Goal: Communication & Community: Answer question/provide support

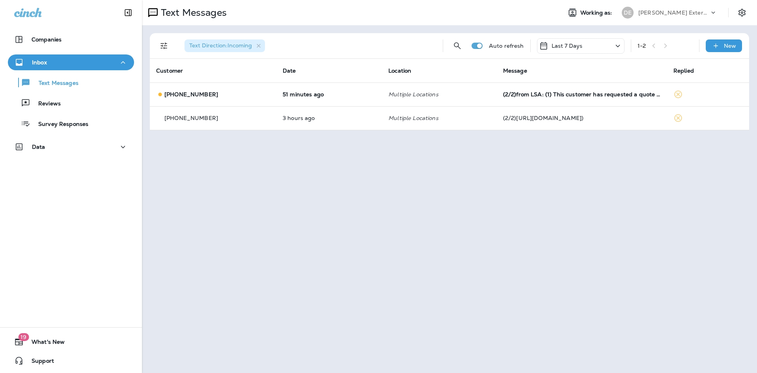
click at [258, 97] on div "[PHONE_NUMBER]" at bounding box center [213, 94] width 114 height 8
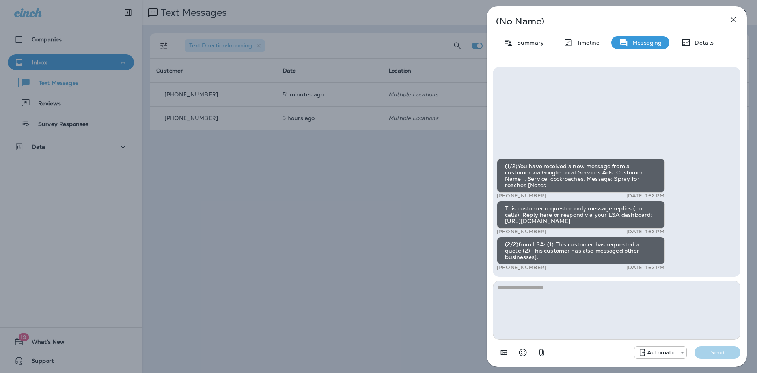
click at [533, 225] on div "This customer requested only message replies (no calls). Reply here or respond …" at bounding box center [581, 215] width 168 height 28
click at [535, 42] on p "Summary" at bounding box center [528, 42] width 30 height 6
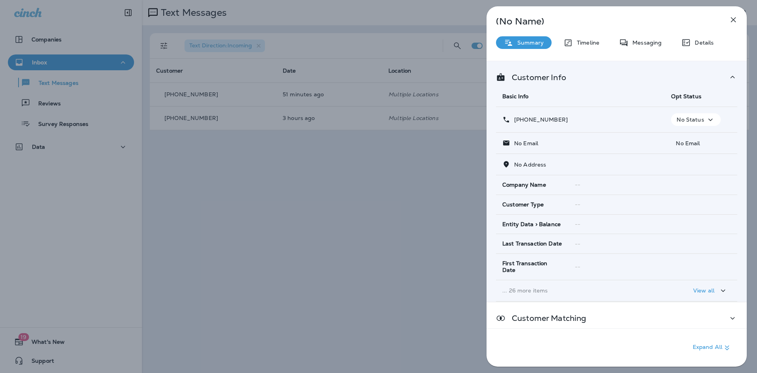
click at [594, 51] on div "(No Name) Summary Timeline Messaging Details Customer Info Basic Info Opt Statu…" at bounding box center [617, 186] width 260 height 360
click at [594, 45] on p "Timeline" at bounding box center [586, 42] width 26 height 6
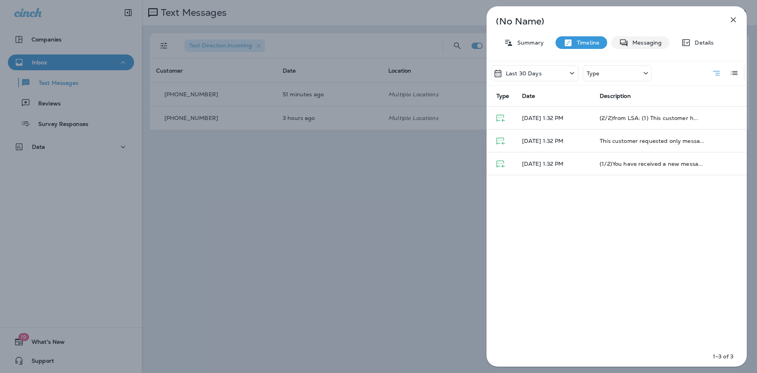
click at [635, 47] on div "Messaging" at bounding box center [640, 42] width 58 height 13
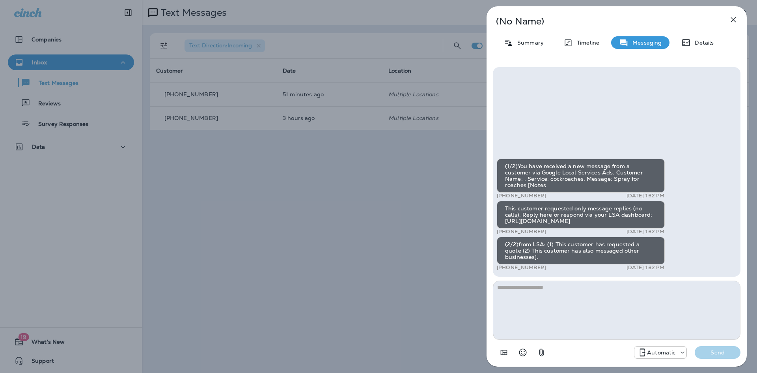
click at [732, 30] on div "(No Name) Summary Timeline Messaging Details (1/2)You have received a new messa…" at bounding box center [617, 186] width 260 height 360
click at [733, 23] on icon "button" at bounding box center [733, 19] width 9 height 9
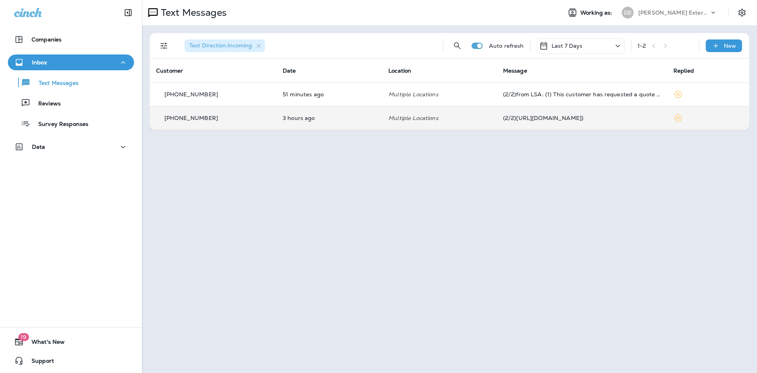
click at [271, 114] on td "[PHONE_NUMBER]" at bounding box center [213, 118] width 127 height 24
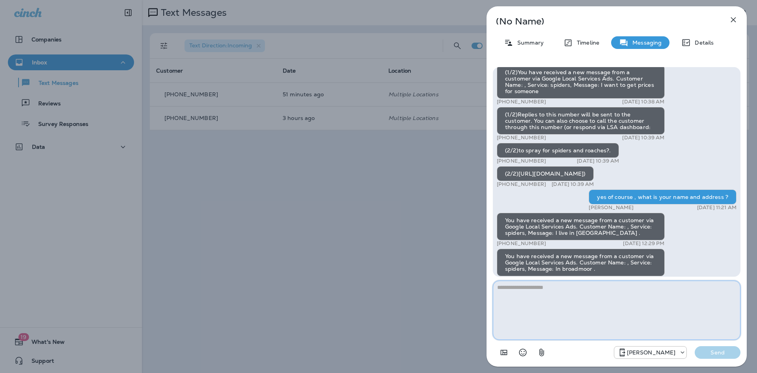
scroll to position [-18, 0]
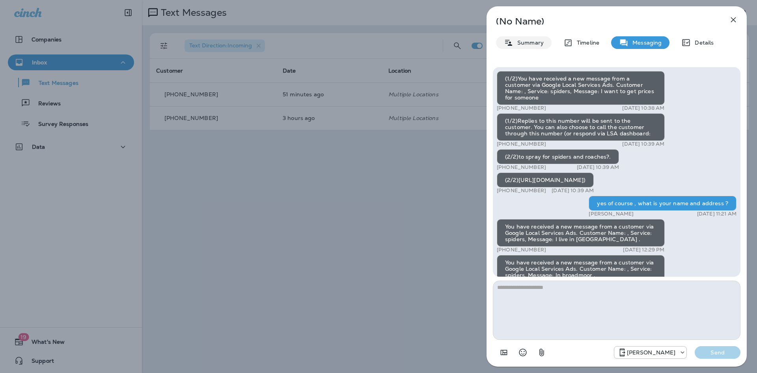
click at [524, 46] on p "Summary" at bounding box center [528, 42] width 30 height 6
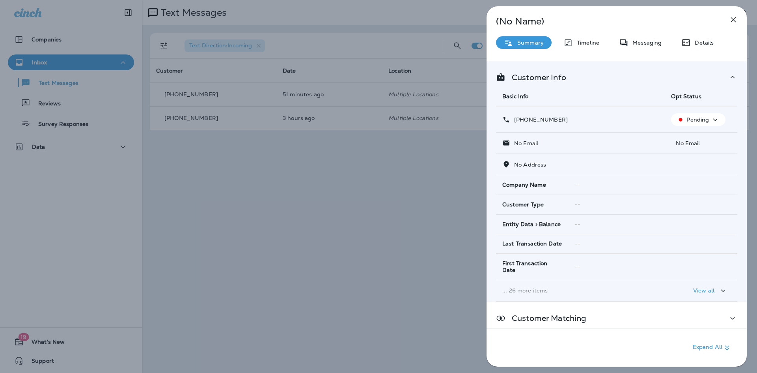
drag, startPoint x: 578, startPoint y: 118, endPoint x: 518, endPoint y: 119, distance: 60.0
click at [518, 119] on div "[PHONE_NUMBER]" at bounding box center [580, 120] width 156 height 8
copy p "[PHONE_NUMBER]"
click at [738, 22] on button "button" at bounding box center [734, 20] width 16 height 16
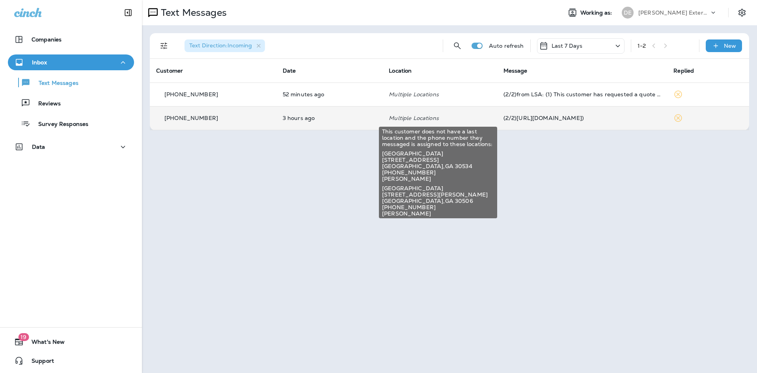
click at [412, 116] on p "Multiple Locations" at bounding box center [440, 118] width 102 height 6
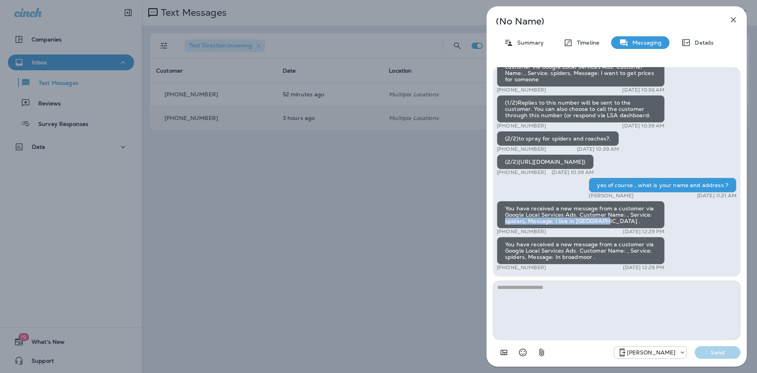
drag, startPoint x: 504, startPoint y: 222, endPoint x: 601, endPoint y: 222, distance: 96.6
click at [601, 222] on div "You have received a new message from a customer via Google Local Services Ads. …" at bounding box center [581, 215] width 168 height 28
copy div "spiders, Message: I live in [GEOGRAPHIC_DATA]"
click at [527, 46] on div "Summary" at bounding box center [524, 42] width 56 height 13
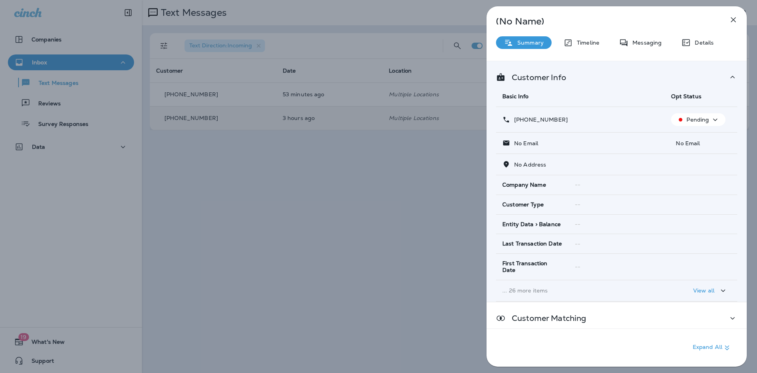
drag, startPoint x: 569, startPoint y: 118, endPoint x: 515, endPoint y: 119, distance: 53.3
click at [515, 119] on div "[PHONE_NUMBER]" at bounding box center [580, 120] width 156 height 8
copy p "[PHONE_NUMBER]"
click at [730, 78] on icon at bounding box center [732, 77] width 9 height 10
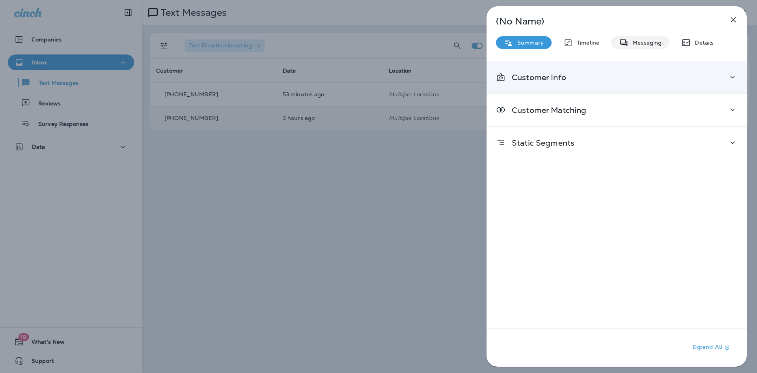
click at [616, 46] on div "Messaging" at bounding box center [640, 42] width 58 height 13
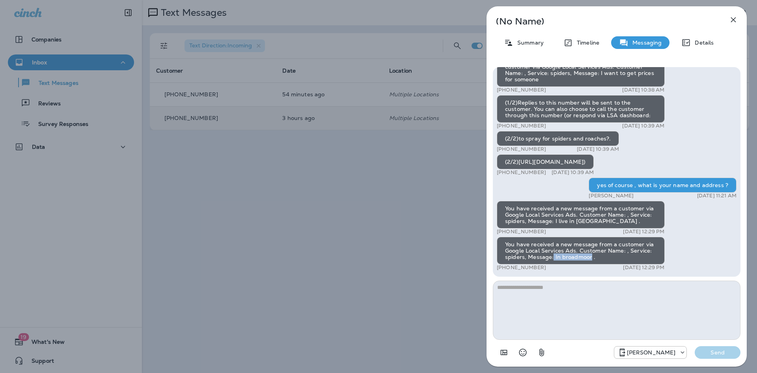
drag, startPoint x: 553, startPoint y: 256, endPoint x: 590, endPoint y: 256, distance: 36.3
click at [590, 256] on div "You have received a new message from a customer via Google Local Services Ads. …" at bounding box center [581, 251] width 168 height 28
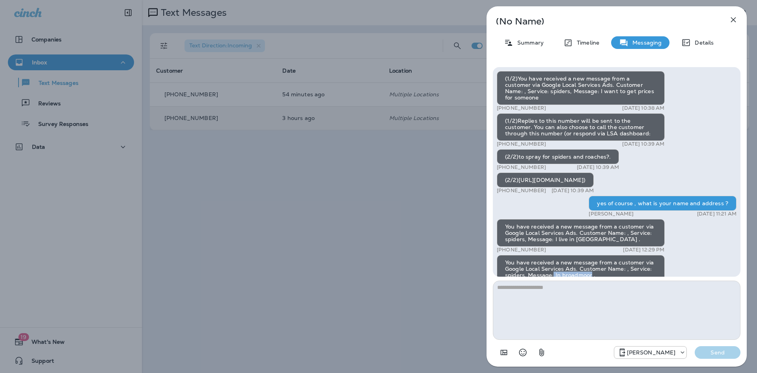
click at [734, 21] on icon "button" at bounding box center [733, 19] width 9 height 9
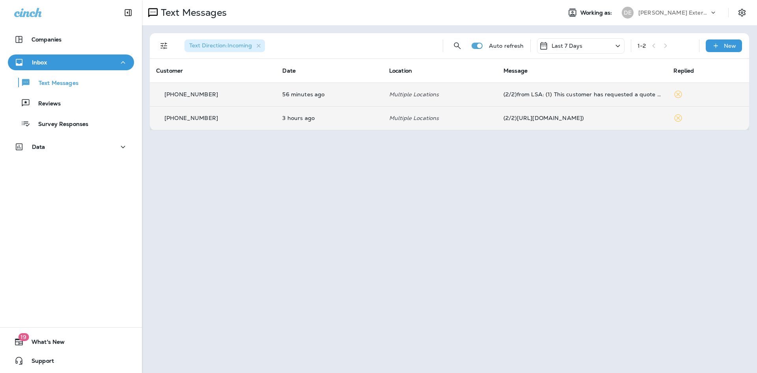
click at [366, 89] on td "56 minutes ago" at bounding box center [329, 94] width 106 height 24
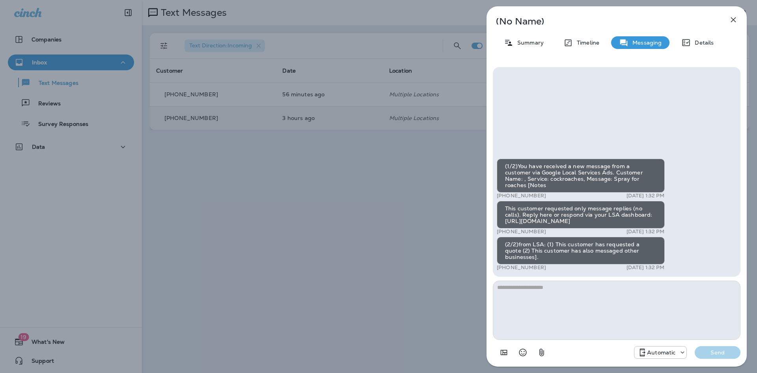
click at [674, 353] on p "Automatic" at bounding box center [661, 352] width 28 height 6
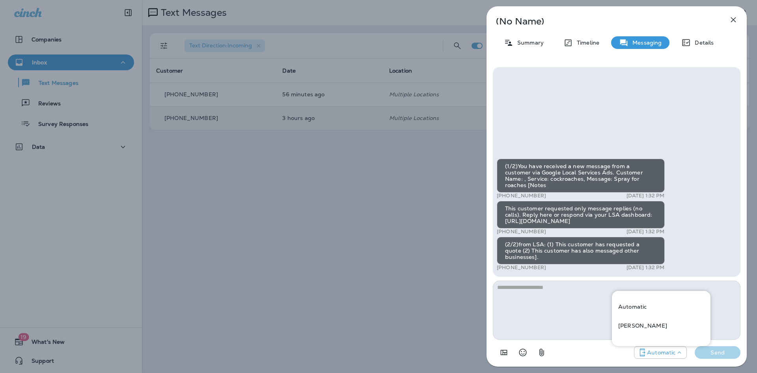
click at [674, 353] on p "Automatic" at bounding box center [661, 352] width 28 height 6
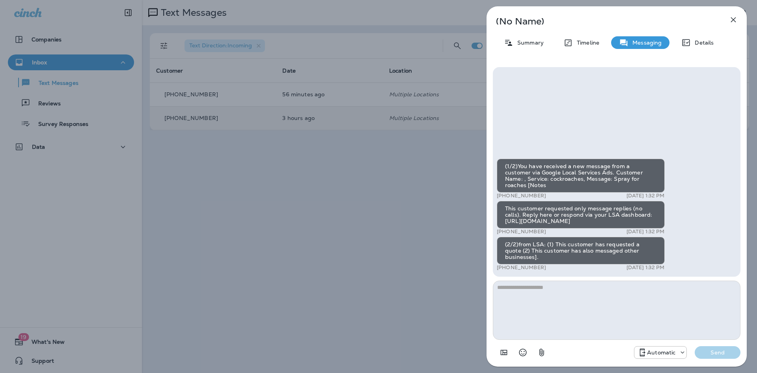
click at [729, 18] on icon "button" at bounding box center [733, 19] width 9 height 9
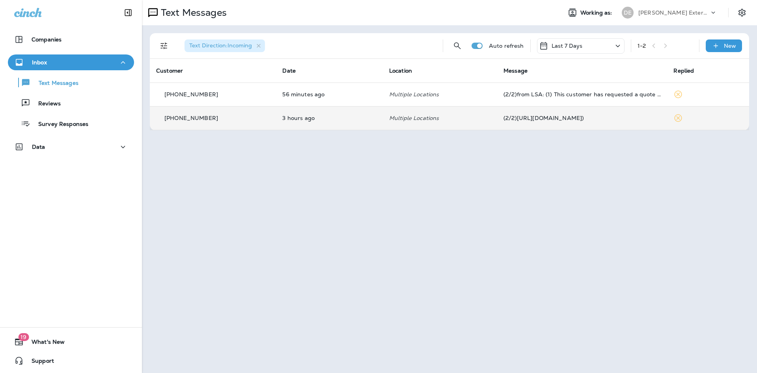
click at [207, 122] on div "[PHONE_NUMBER]" at bounding box center [213, 118] width 114 height 8
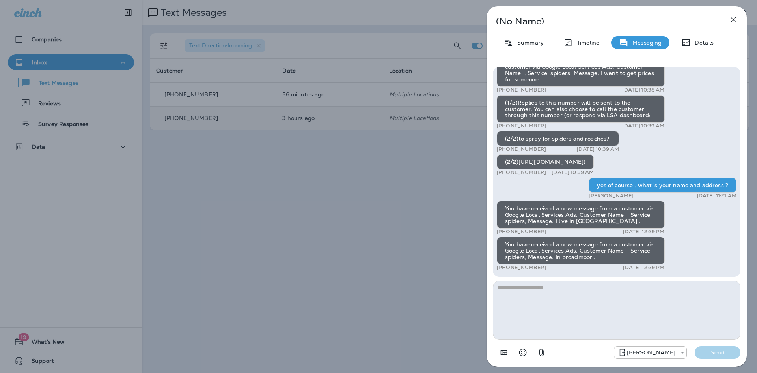
click at [652, 304] on textarea at bounding box center [617, 309] width 248 height 59
type textarea "**********"
click at [715, 353] on p "Send" at bounding box center [717, 352] width 33 height 7
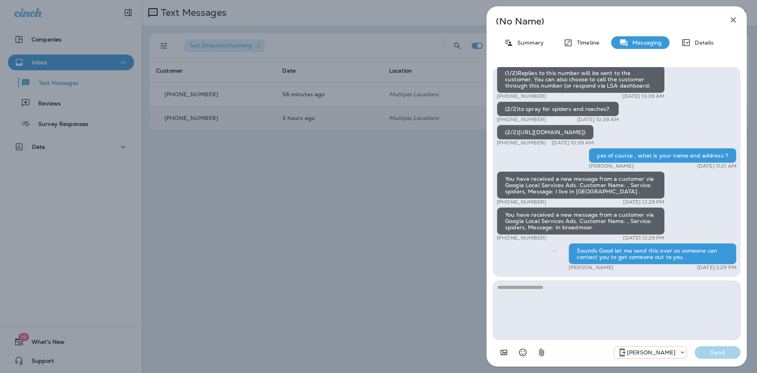
click at [737, 17] on icon "button" at bounding box center [733, 19] width 9 height 9
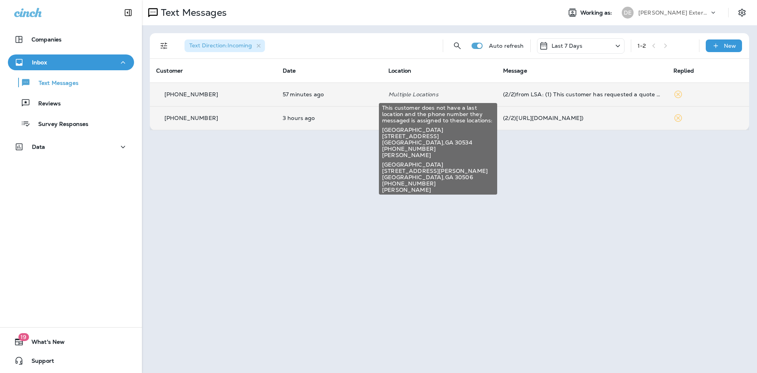
click at [433, 93] on p "Multiple Locations" at bounding box center [439, 94] width 102 height 6
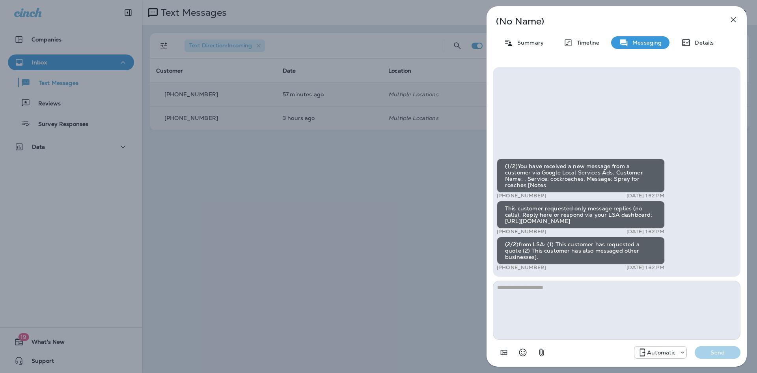
click at [519, 49] on div "(No Name) Summary Timeline Messaging Details (1/2)You have received a new messa…" at bounding box center [617, 186] width 260 height 360
click at [519, 46] on p "Summary" at bounding box center [528, 42] width 30 height 6
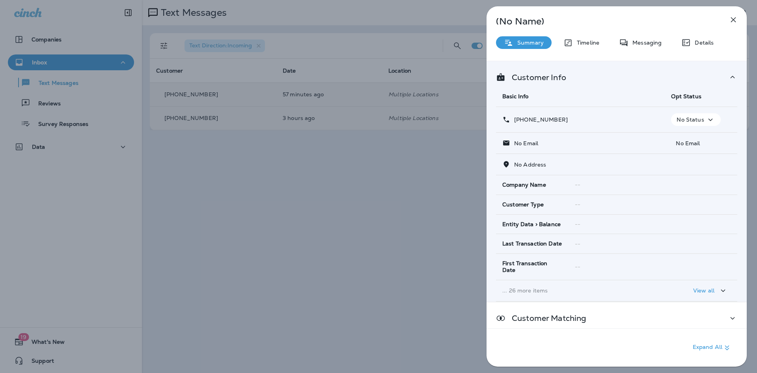
click at [729, 73] on icon at bounding box center [732, 77] width 9 height 10
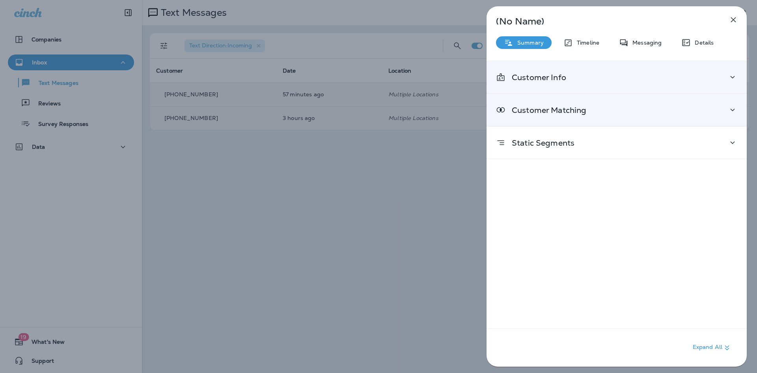
click at [633, 105] on div "Customer Matching" at bounding box center [616, 110] width 241 height 10
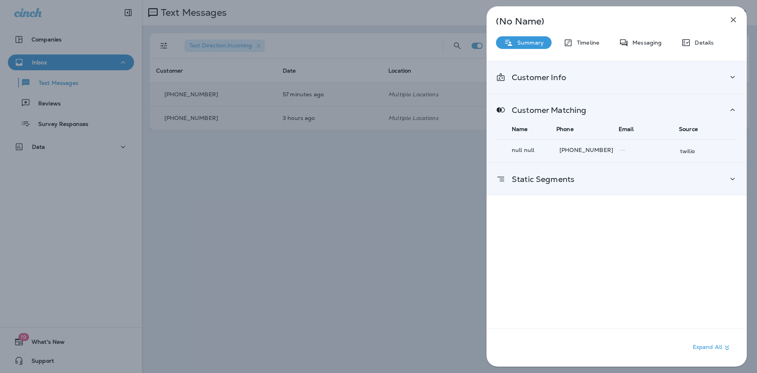
click at [637, 180] on div "Static Segments" at bounding box center [616, 179] width 241 height 10
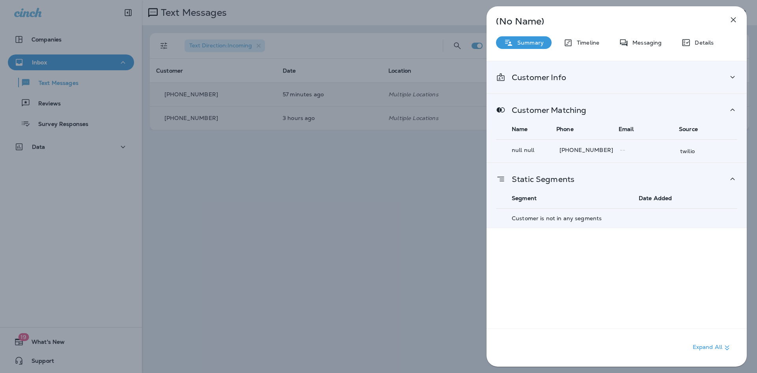
click at [734, 17] on icon "button" at bounding box center [733, 19] width 9 height 9
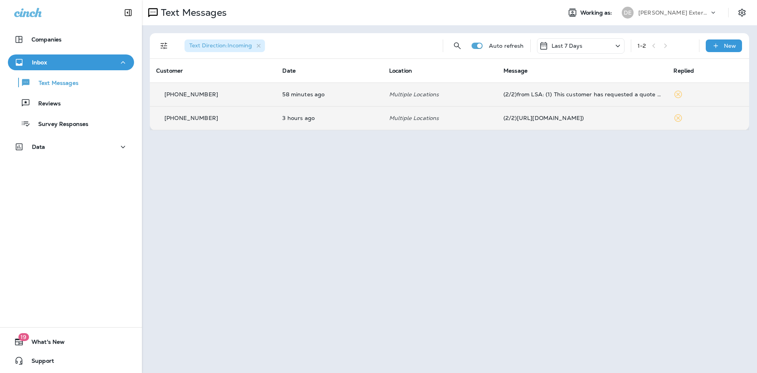
click at [399, 98] on td "Multiple Locations" at bounding box center [440, 94] width 114 height 24
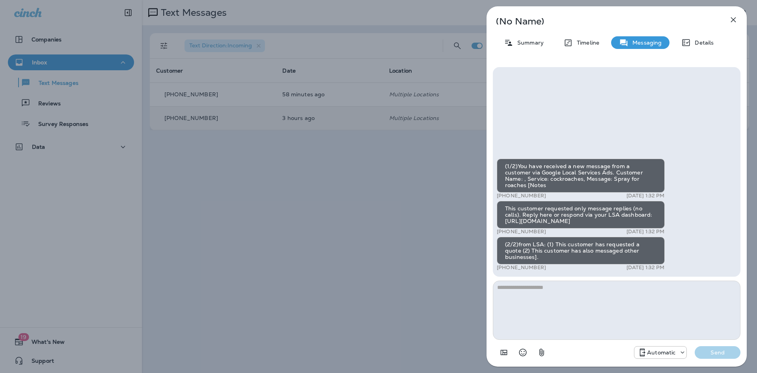
drag, startPoint x: 597, startPoint y: 227, endPoint x: 500, endPoint y: 230, distance: 97.5
click at [500, 228] on div "This customer requested only message replies (no calls). Reply here or respond …" at bounding box center [581, 215] width 168 height 28
click at [647, 300] on textarea at bounding box center [617, 309] width 248 height 59
click at [737, 17] on icon "button" at bounding box center [733, 19] width 9 height 9
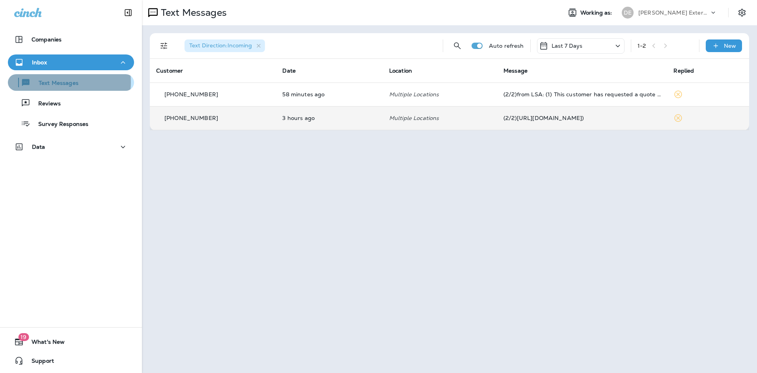
click at [59, 81] on p "Text Messages" at bounding box center [55, 83] width 48 height 7
click at [679, 118] on icon at bounding box center [678, 117] width 9 height 9
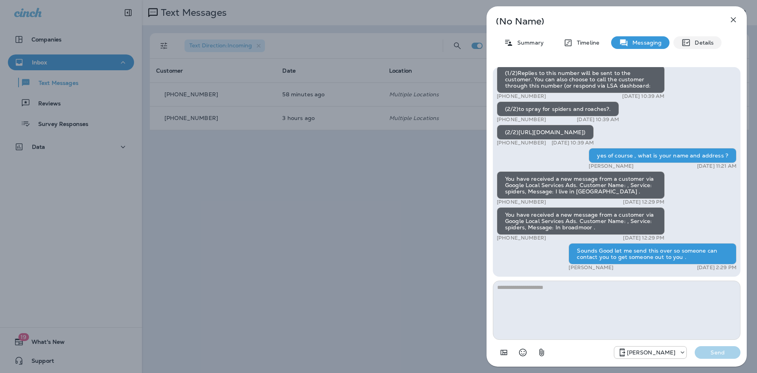
click at [709, 41] on p "Details" at bounding box center [702, 42] width 23 height 6
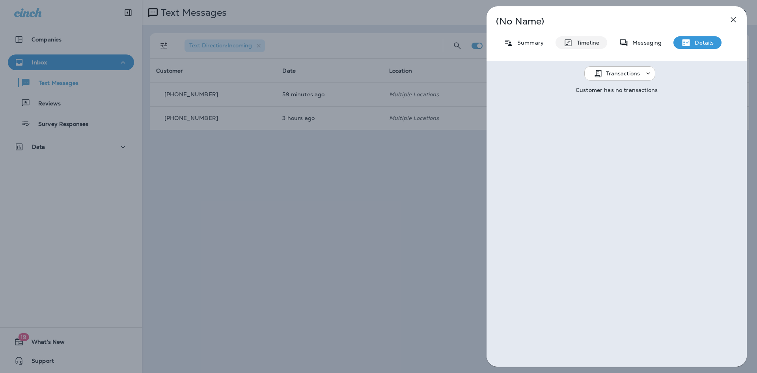
click at [577, 39] on p "Timeline" at bounding box center [586, 42] width 26 height 6
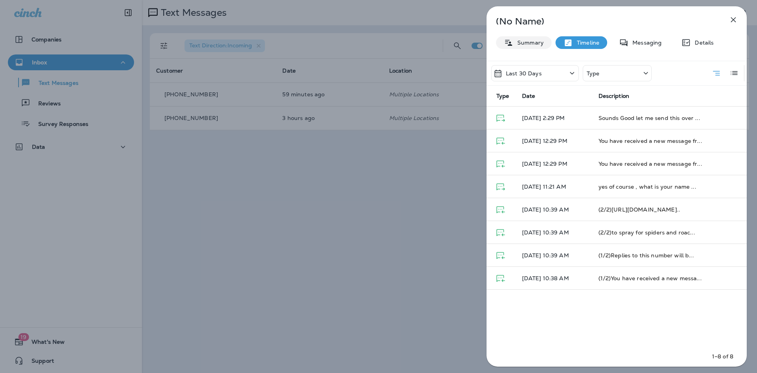
click at [521, 40] on p "Summary" at bounding box center [528, 42] width 30 height 6
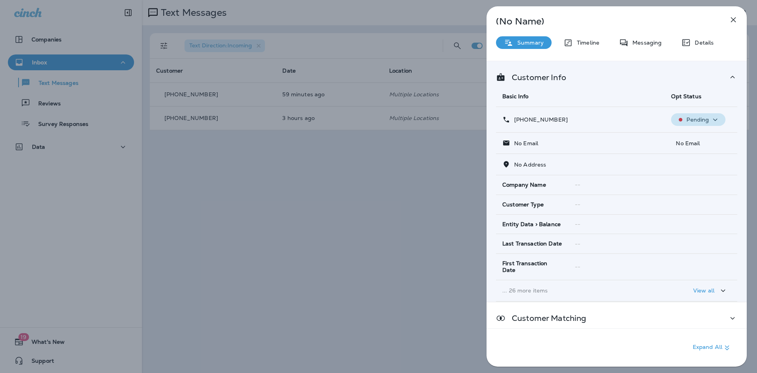
click at [702, 125] on button "Pending" at bounding box center [698, 119] width 54 height 13
click at [725, 99] on th "Opt Status" at bounding box center [701, 96] width 73 height 21
click at [517, 248] on td "Last Transaction Date" at bounding box center [532, 244] width 73 height 20
click at [728, 22] on button "button" at bounding box center [734, 20] width 16 height 16
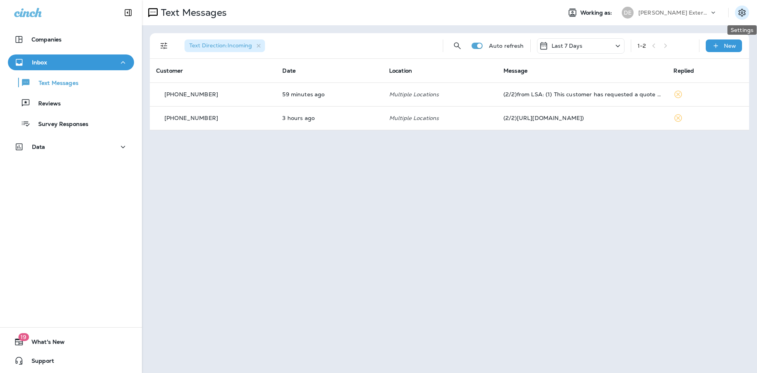
click at [738, 10] on icon "Settings" at bounding box center [741, 12] width 9 height 9
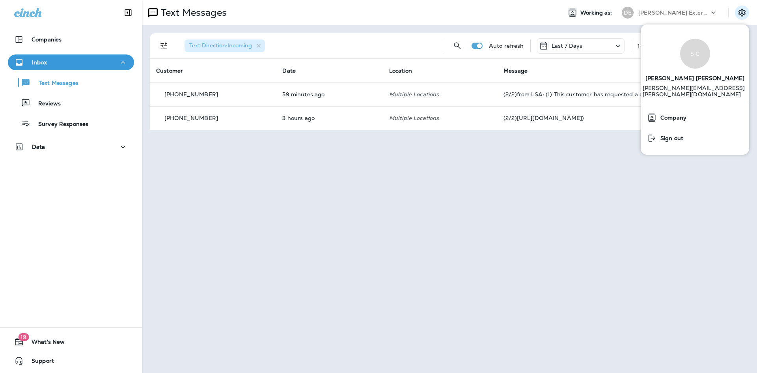
click at [701, 11] on div "[PERSON_NAME] Exterminating" at bounding box center [674, 13] width 71 height 12
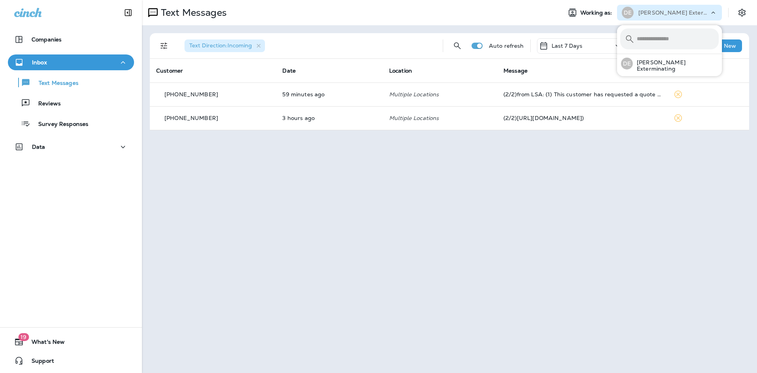
click at [701, 11] on div "[PERSON_NAME] Exterminating" at bounding box center [674, 13] width 71 height 12
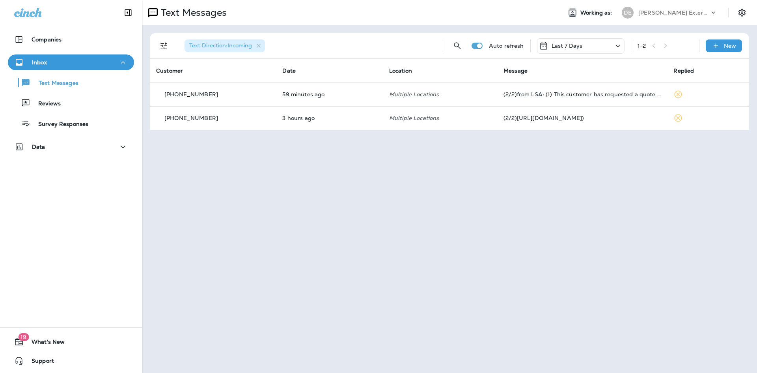
drag, startPoint x: 280, startPoint y: 267, endPoint x: 300, endPoint y: 241, distance: 33.5
click at [280, 267] on div "Text Messages Working as: [PERSON_NAME] Exterminating Text Direction : Incoming…" at bounding box center [449, 186] width 615 height 373
